Goal: Task Accomplishment & Management: Manage account settings

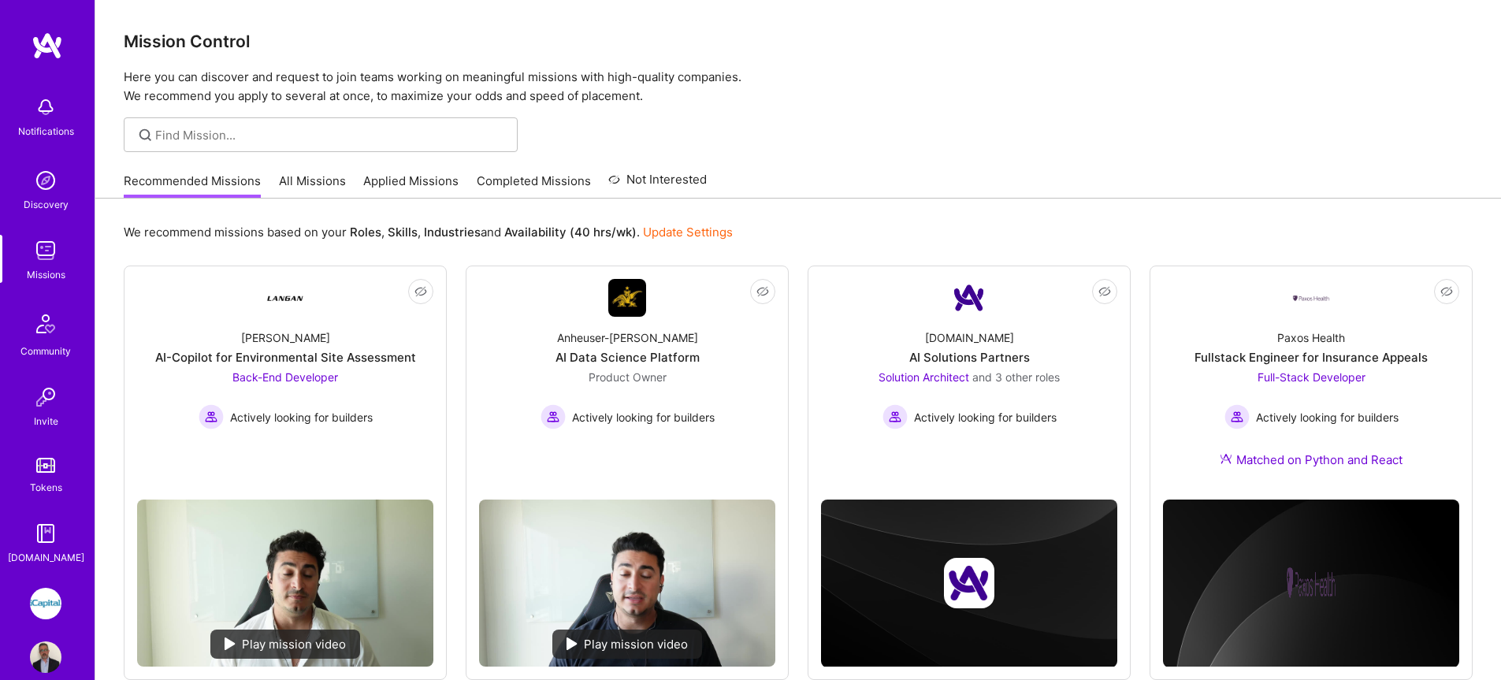
click at [308, 181] on link "All Missions" at bounding box center [312, 186] width 67 height 26
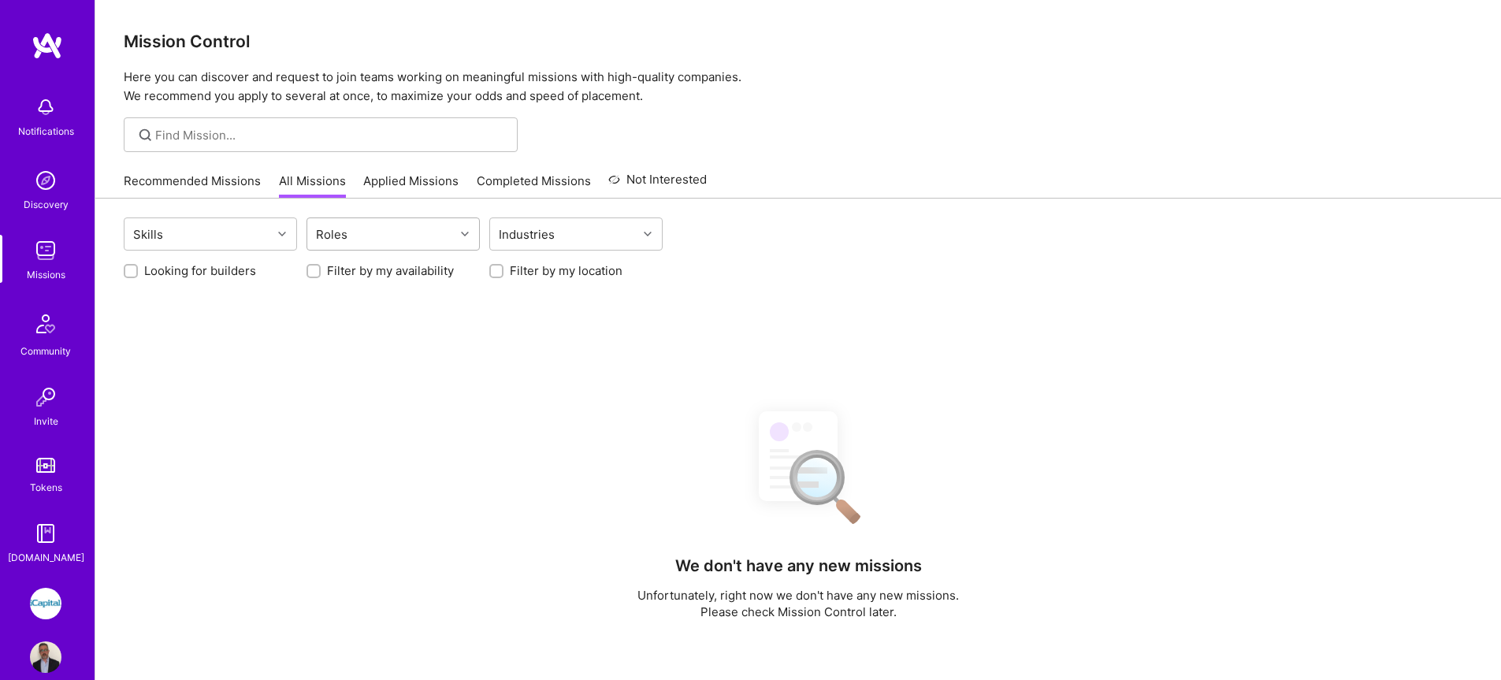
click at [357, 235] on div "Roles" at bounding box center [380, 234] width 147 height 32
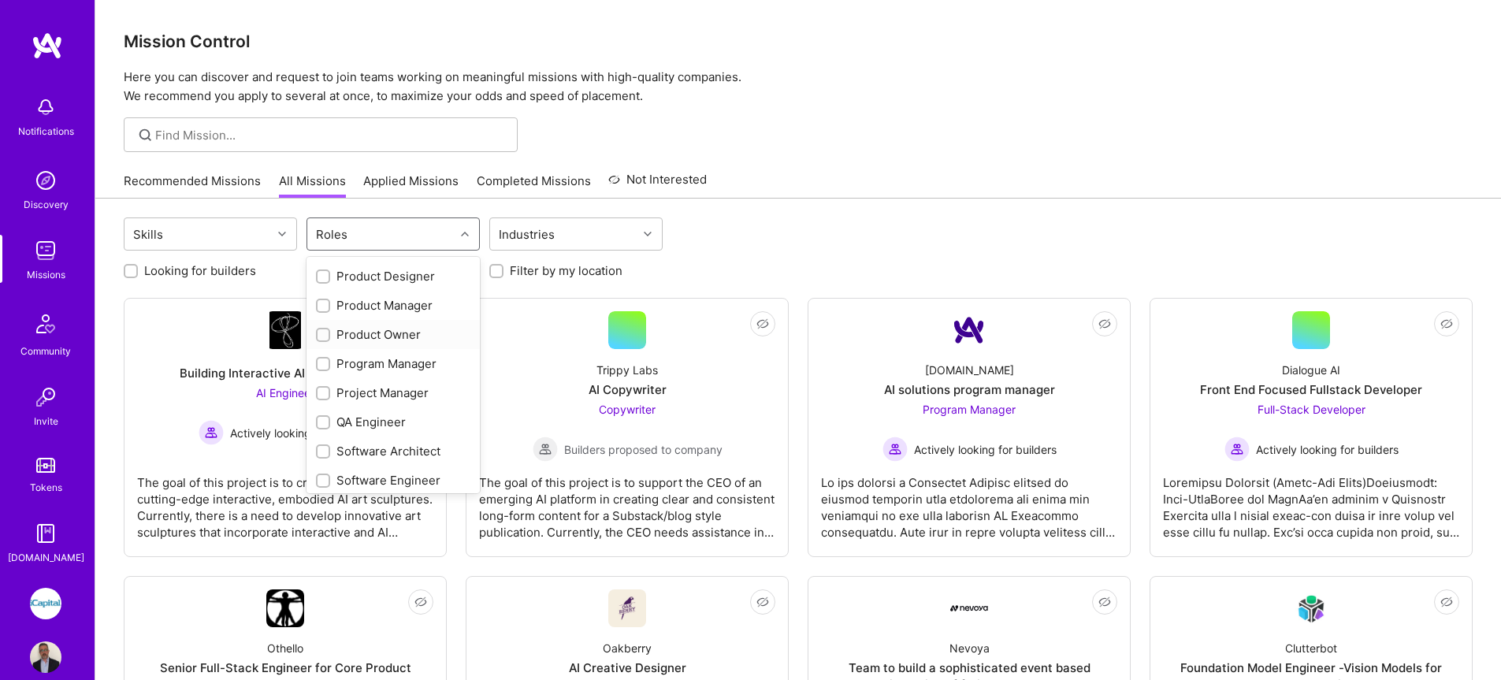
scroll to position [534, 0]
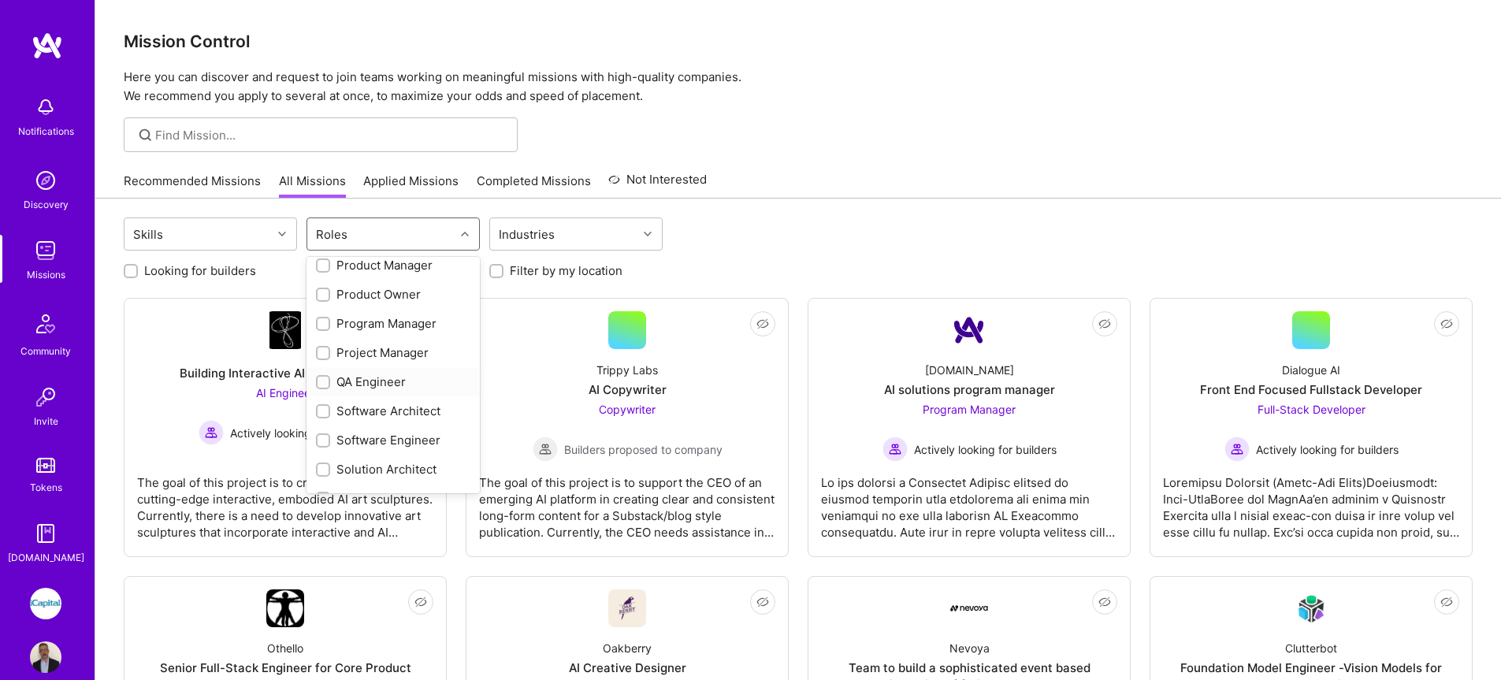
click at [357, 384] on div "QA Engineer" at bounding box center [393, 381] width 154 height 17
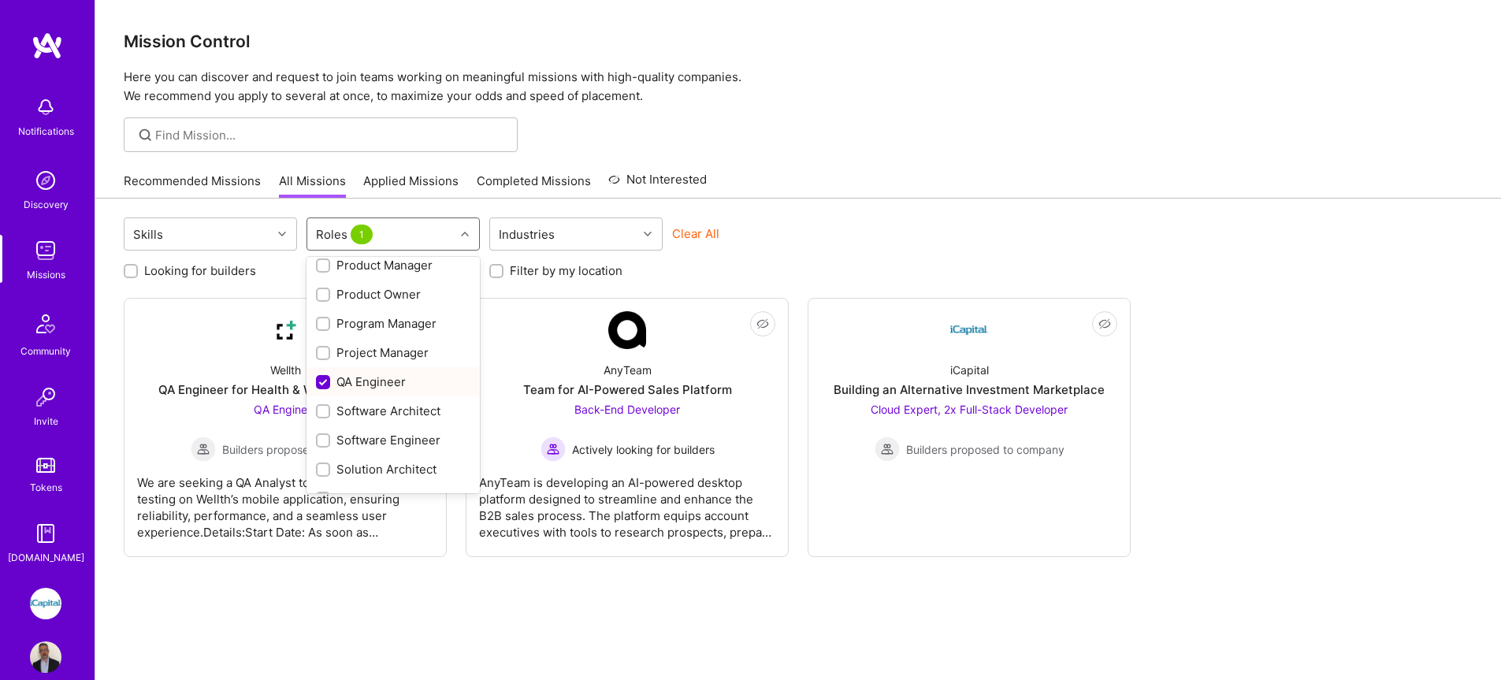
click at [357, 384] on div "QA Engineer" at bounding box center [393, 381] width 154 height 17
checkbox input "false"
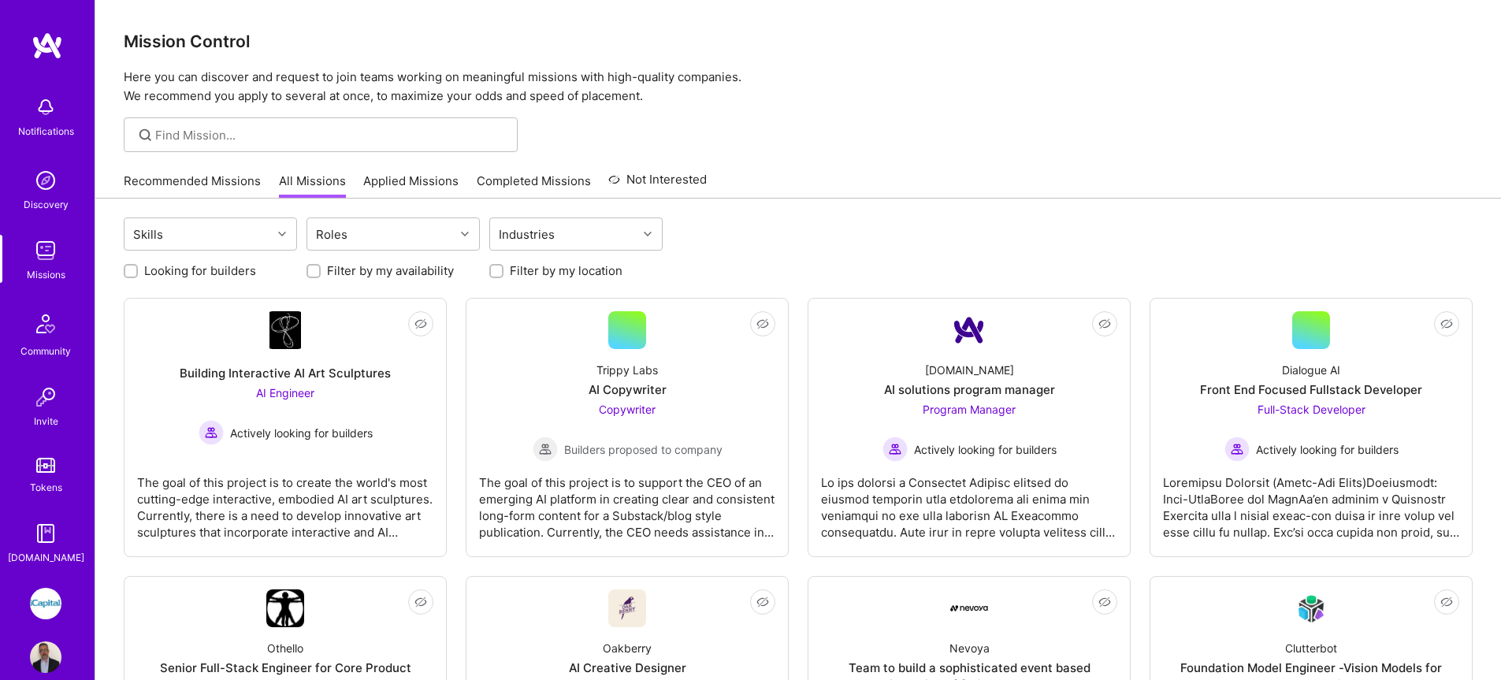
click at [399, 184] on link "Applied Missions" at bounding box center [410, 186] width 95 height 26
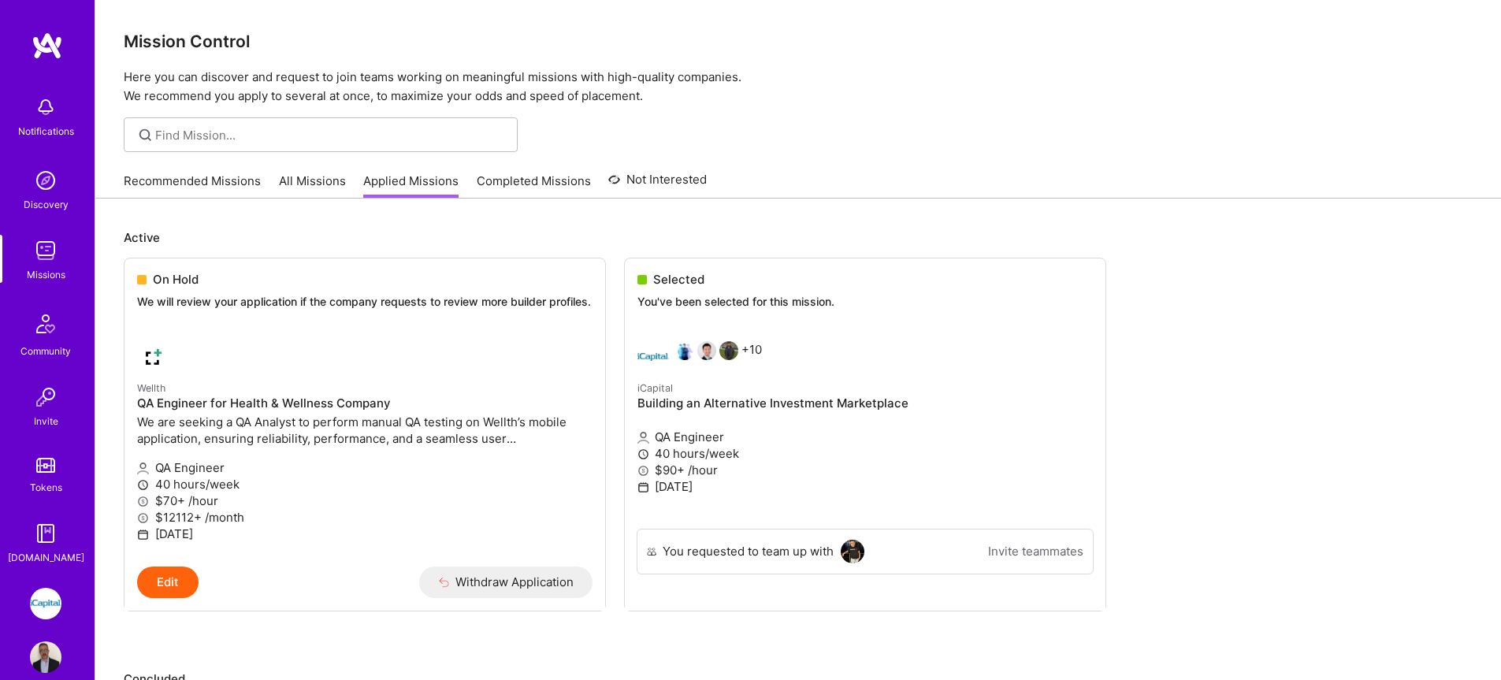
click at [30, 238] on img at bounding box center [46, 251] width 32 height 32
